Goal: Go to known website: Access a specific website the user already knows

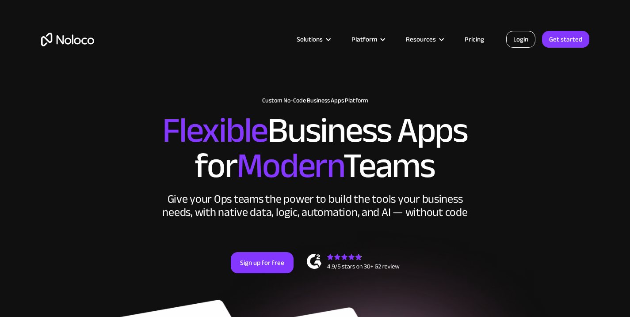
click at [529, 40] on link "Login" at bounding box center [520, 39] width 29 height 17
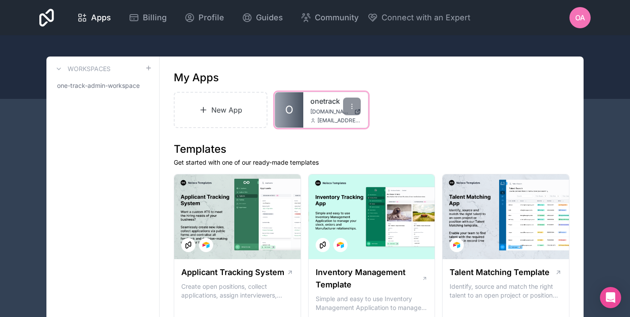
click at [318, 111] on span "[DOMAIN_NAME]" at bounding box center [330, 111] width 40 height 7
click at [318, 103] on link "onetrack" at bounding box center [335, 101] width 50 height 11
